Goal: Task Accomplishment & Management: Use online tool/utility

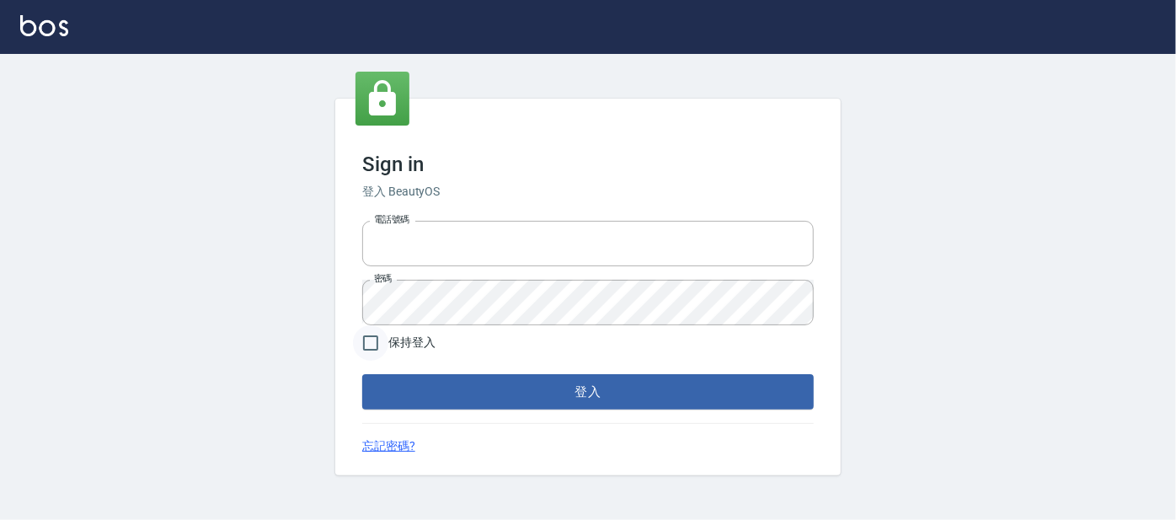
type input "0227605235"
click at [365, 339] on input "保持登入" at bounding box center [370, 342] width 35 height 35
checkbox input "true"
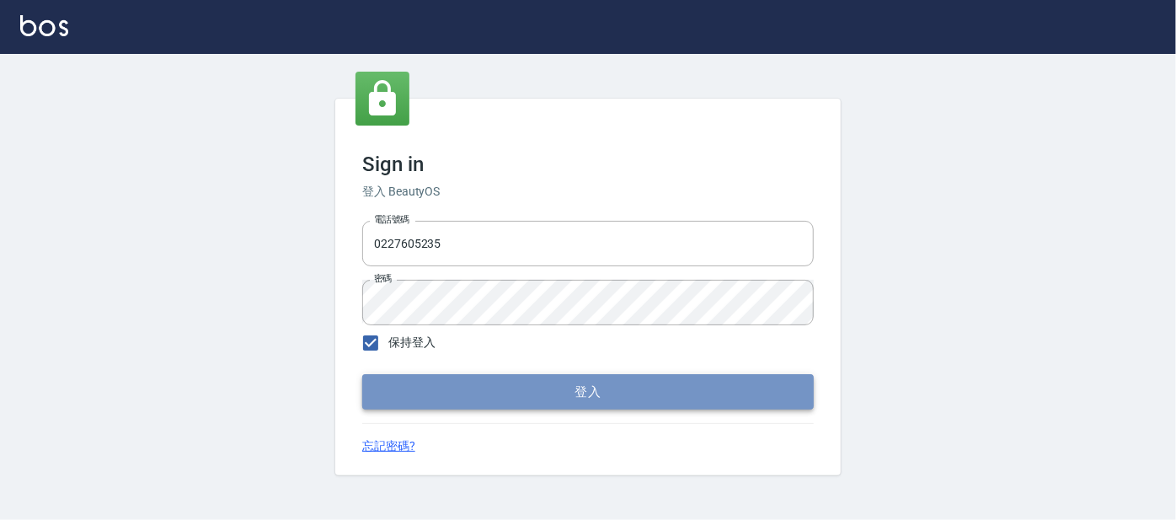
click at [440, 391] on button "登入" at bounding box center [588, 391] width 452 height 35
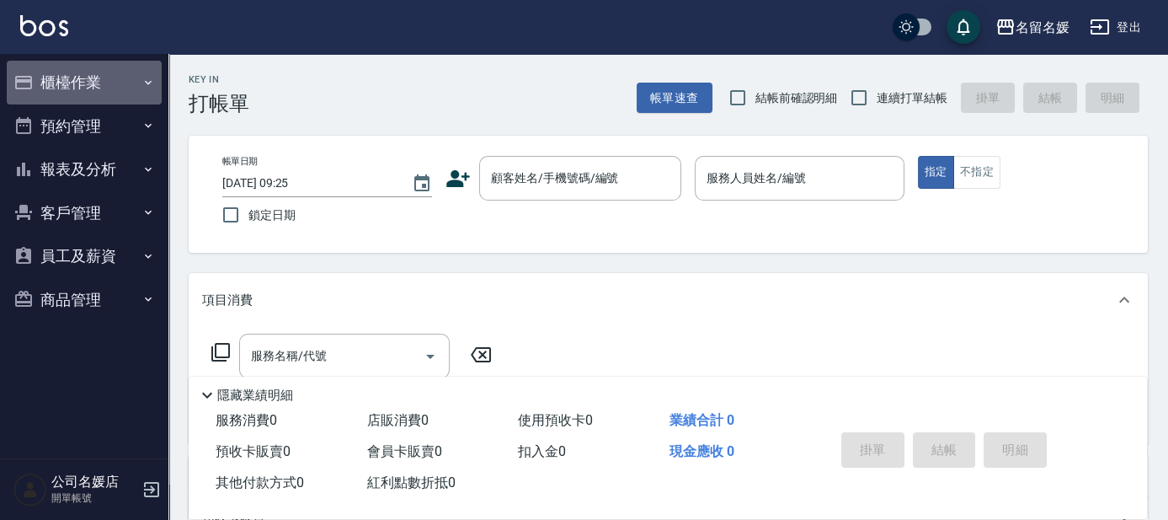
click at [131, 74] on button "櫃檯作業" at bounding box center [84, 83] width 155 height 44
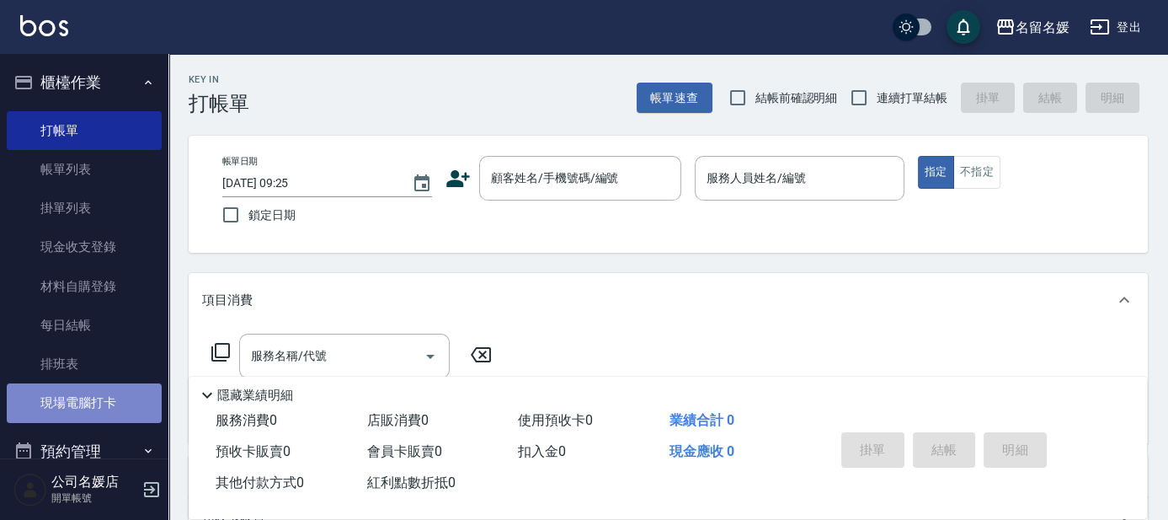
click at [99, 404] on link "現場電腦打卡" at bounding box center [84, 402] width 155 height 39
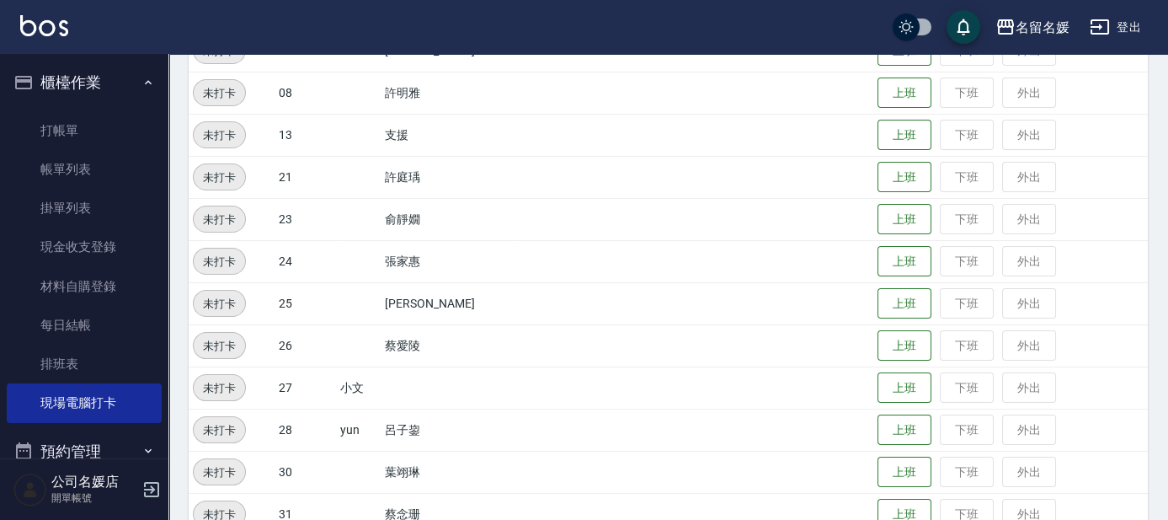
scroll to position [459, 0]
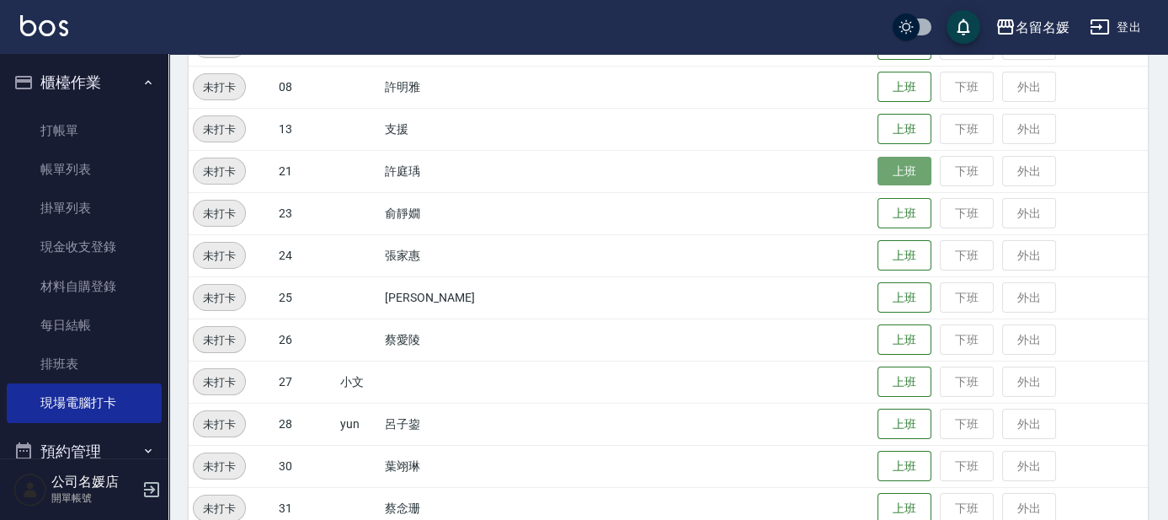
click at [901, 174] on button "上班" at bounding box center [905, 171] width 54 height 29
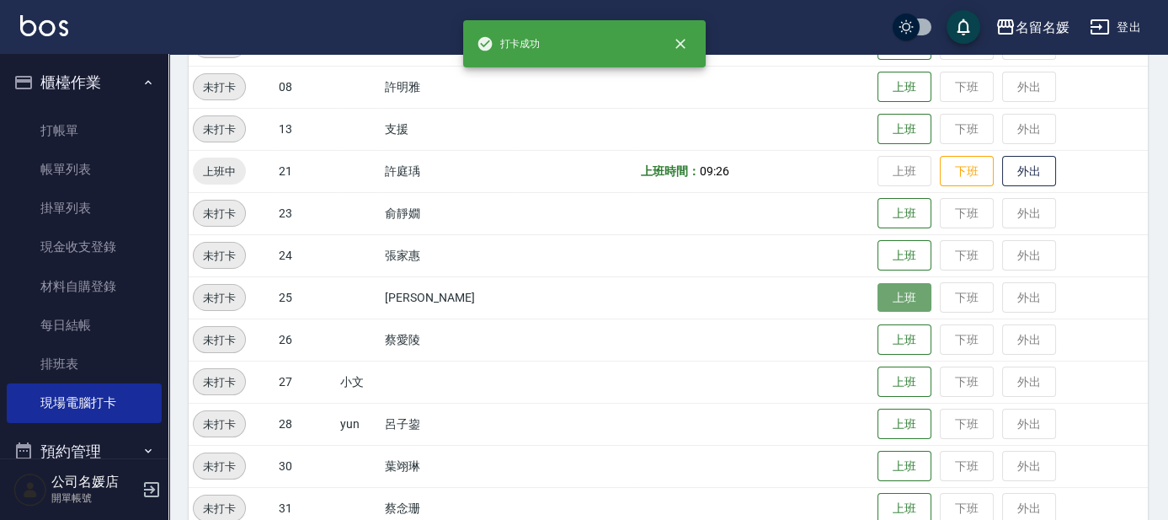
click at [902, 297] on button "上班" at bounding box center [905, 297] width 54 height 29
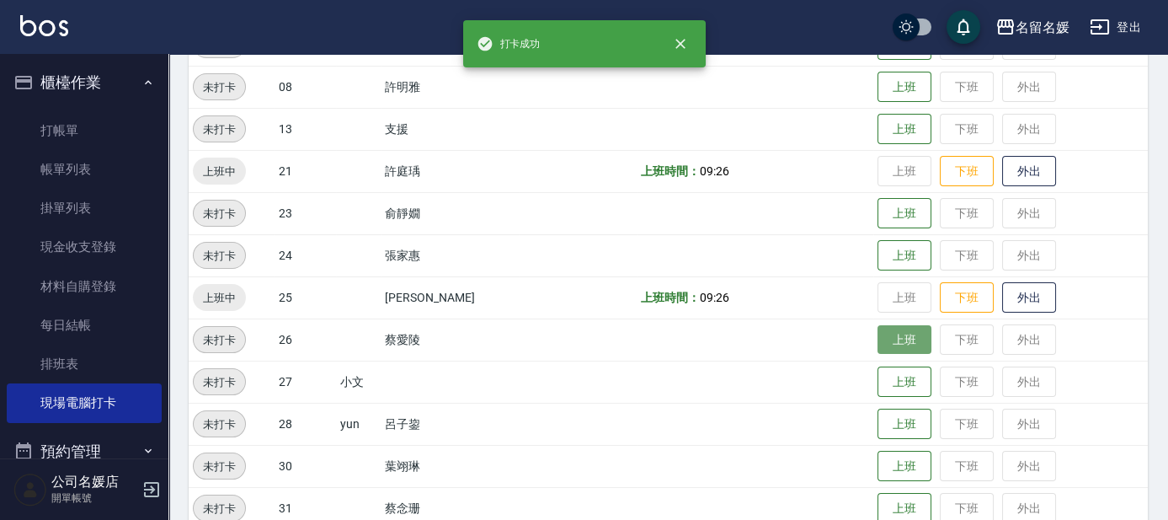
click at [895, 346] on button "上班" at bounding box center [905, 339] width 54 height 29
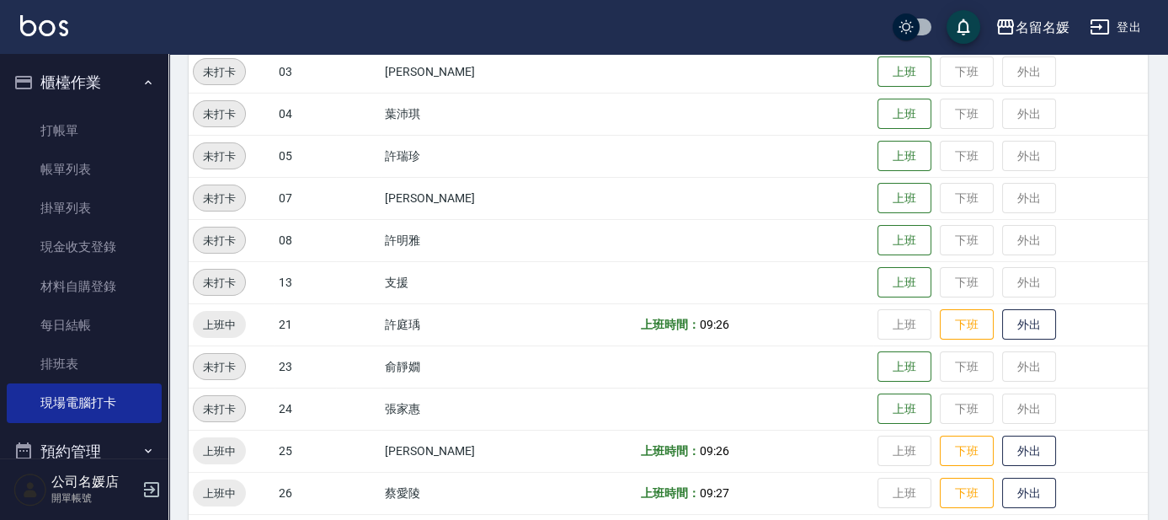
scroll to position [229, 0]
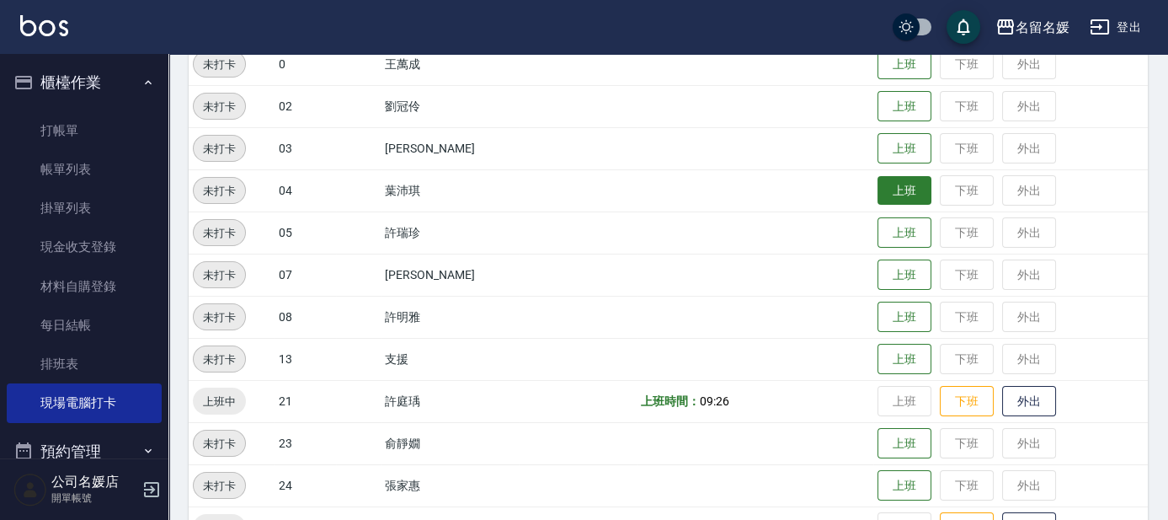
click at [905, 193] on button "上班" at bounding box center [905, 190] width 54 height 29
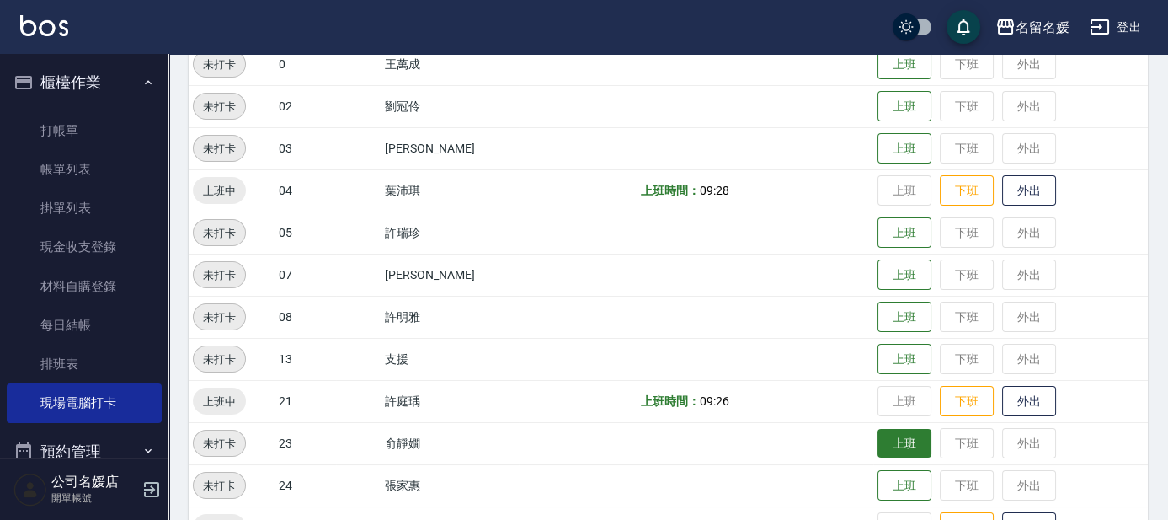
click at [909, 447] on button "上班" at bounding box center [905, 443] width 54 height 29
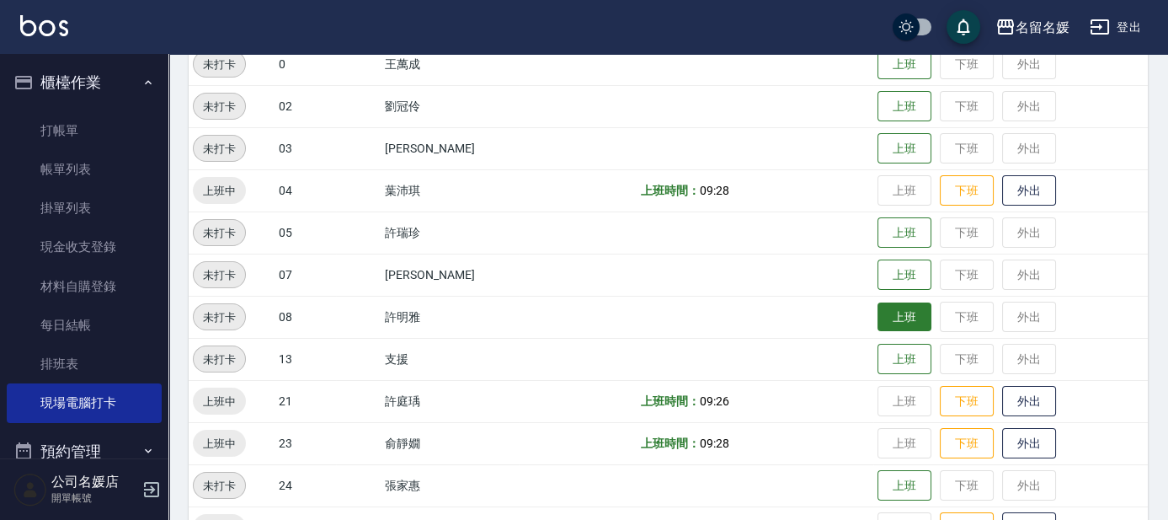
click at [885, 314] on button "上班" at bounding box center [905, 316] width 54 height 29
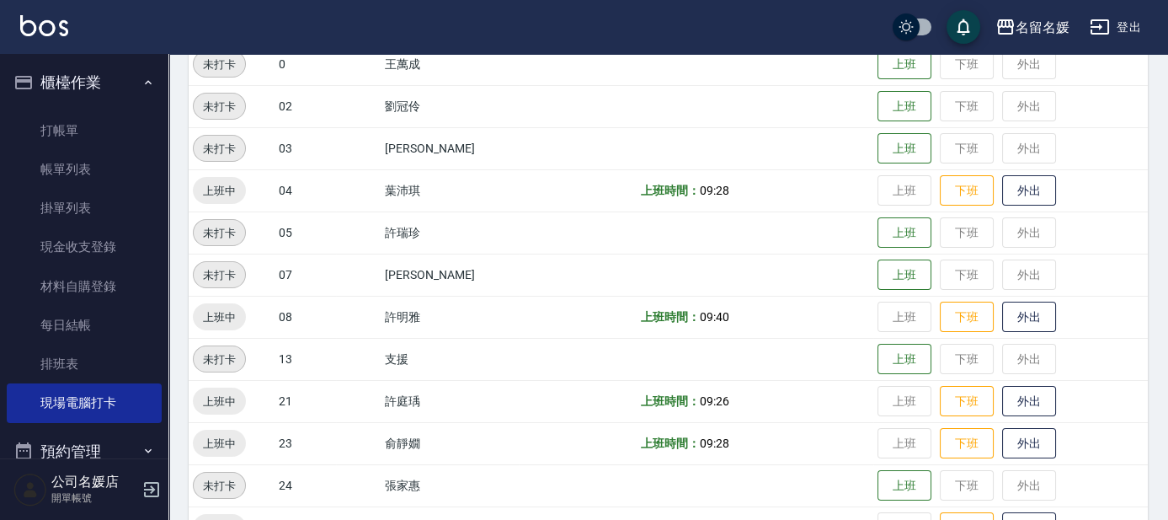
scroll to position [459, 0]
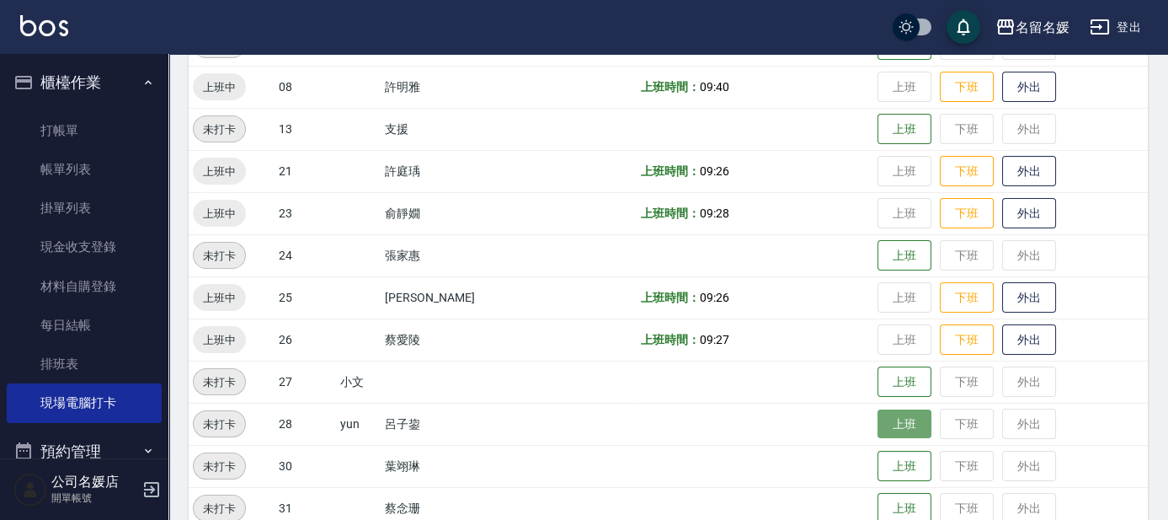
click at [901, 419] on button "上班" at bounding box center [905, 423] width 54 height 29
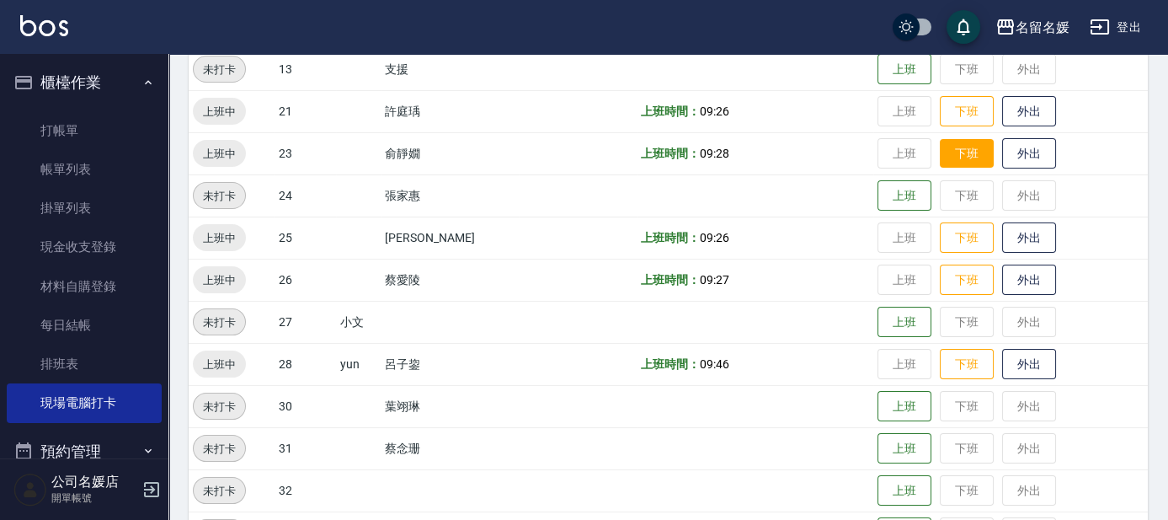
scroll to position [536, 0]
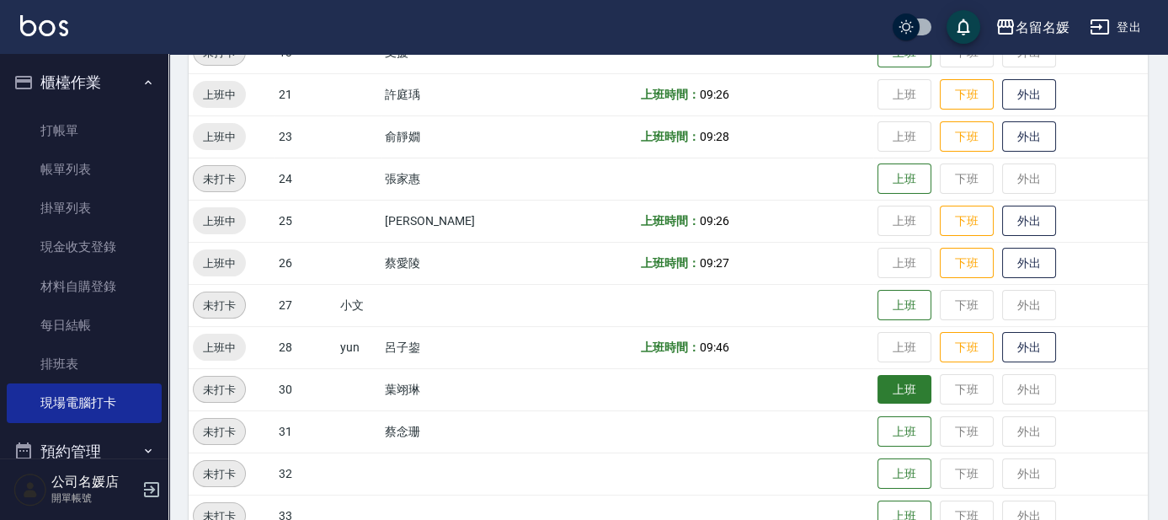
click at [901, 400] on button "上班" at bounding box center [905, 389] width 54 height 29
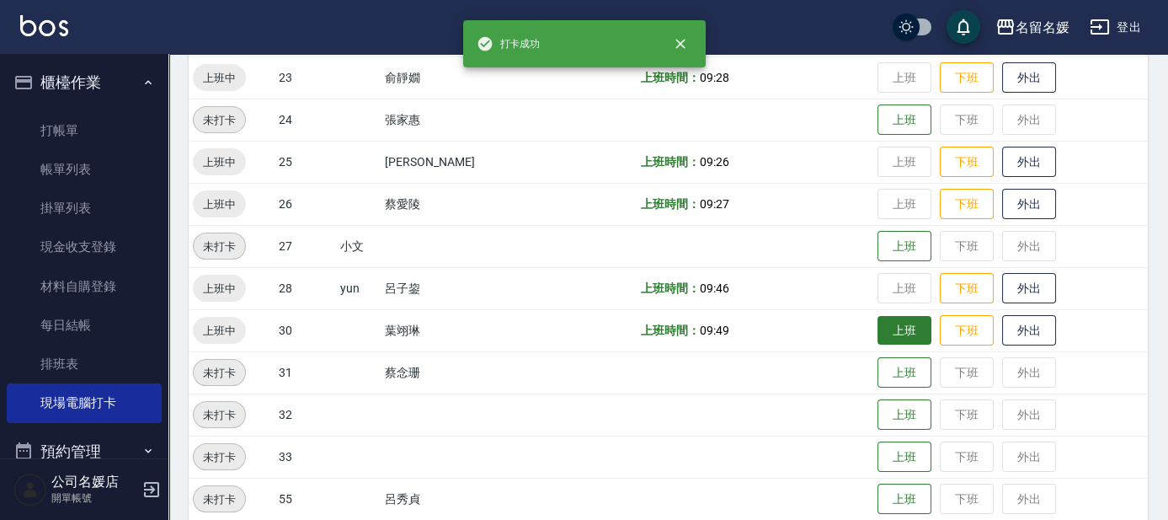
scroll to position [612, 0]
